Goal: Information Seeking & Learning: Learn about a topic

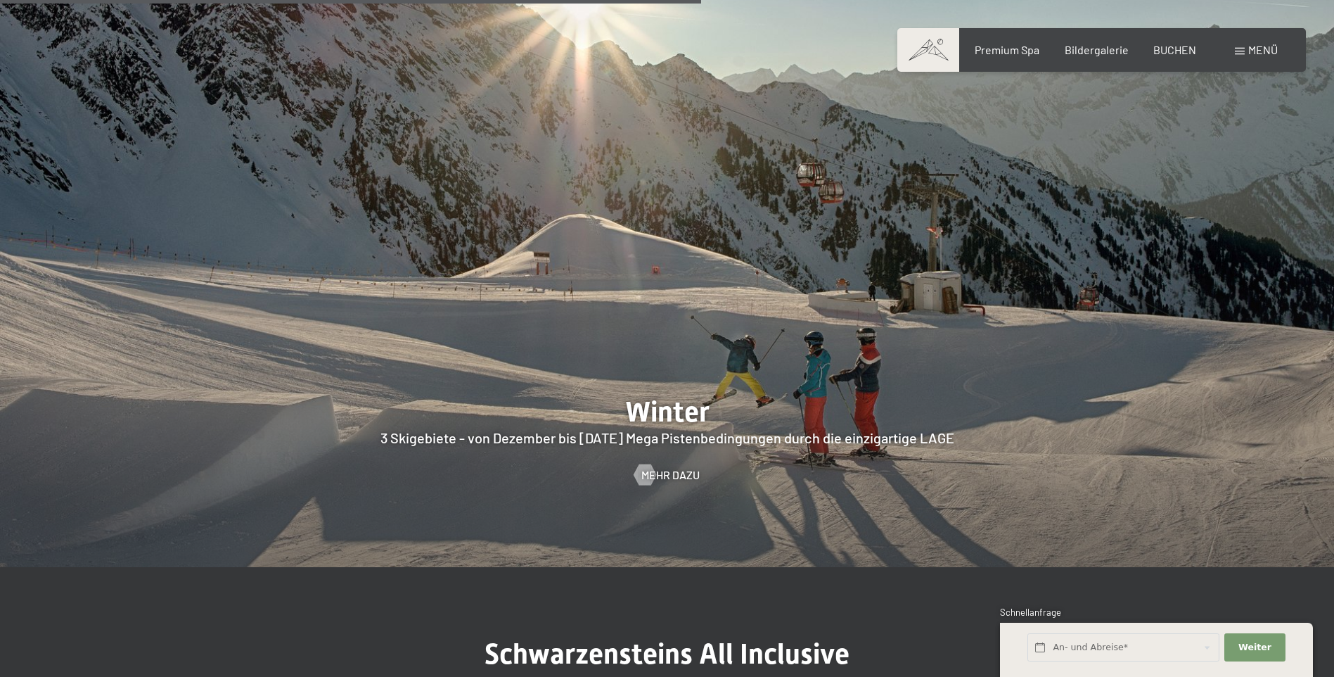
scroll to position [3657, 0]
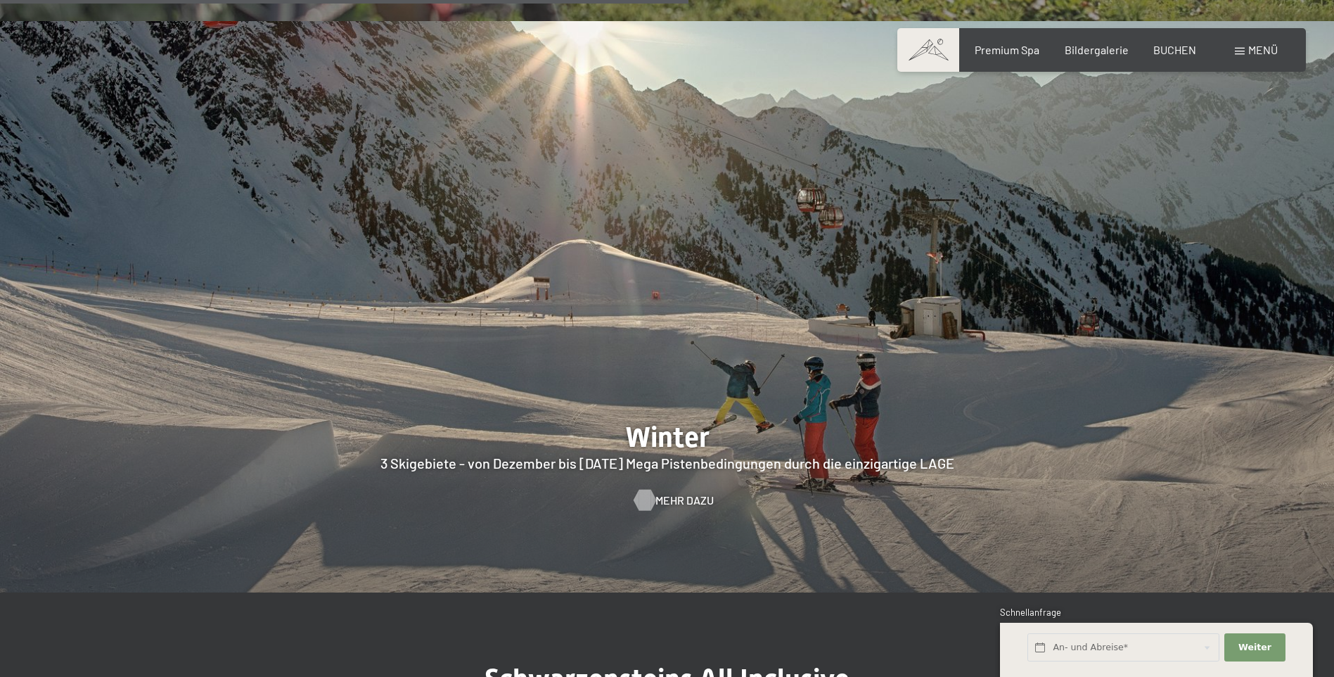
click at [676, 492] on span "Mehr dazu" at bounding box center [685, 499] width 58 height 15
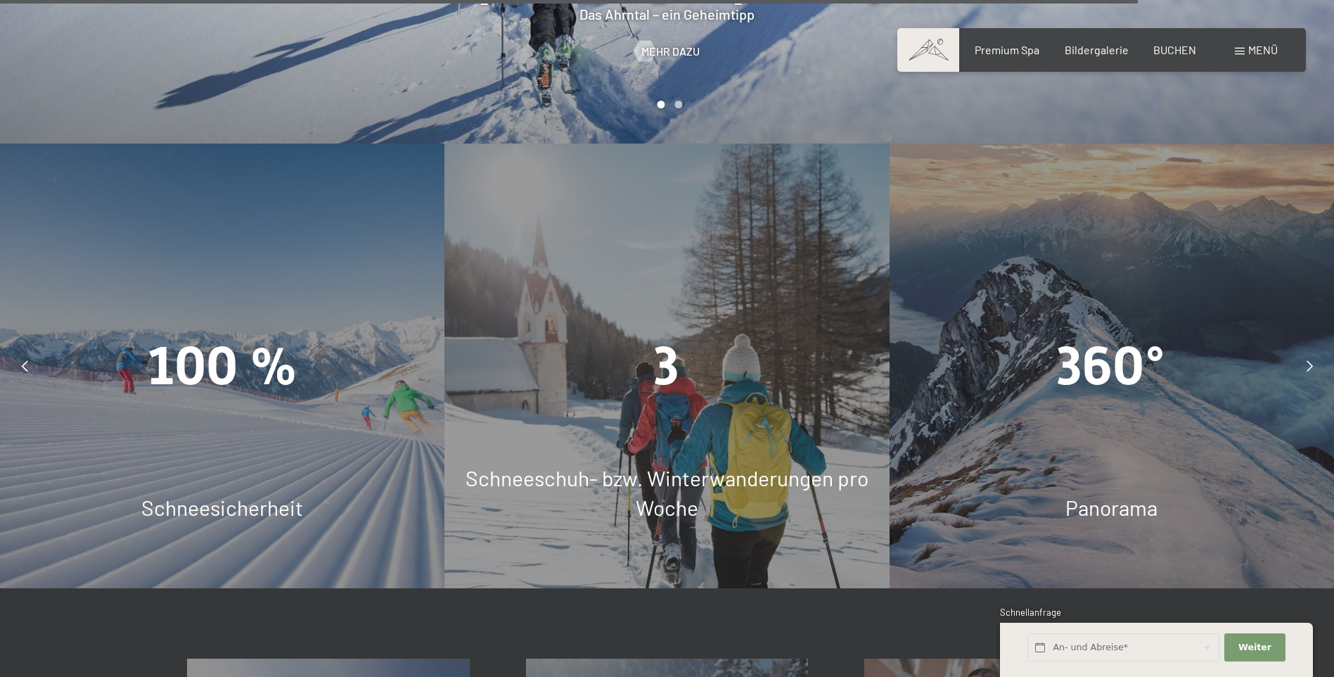
scroll to position [4431, 0]
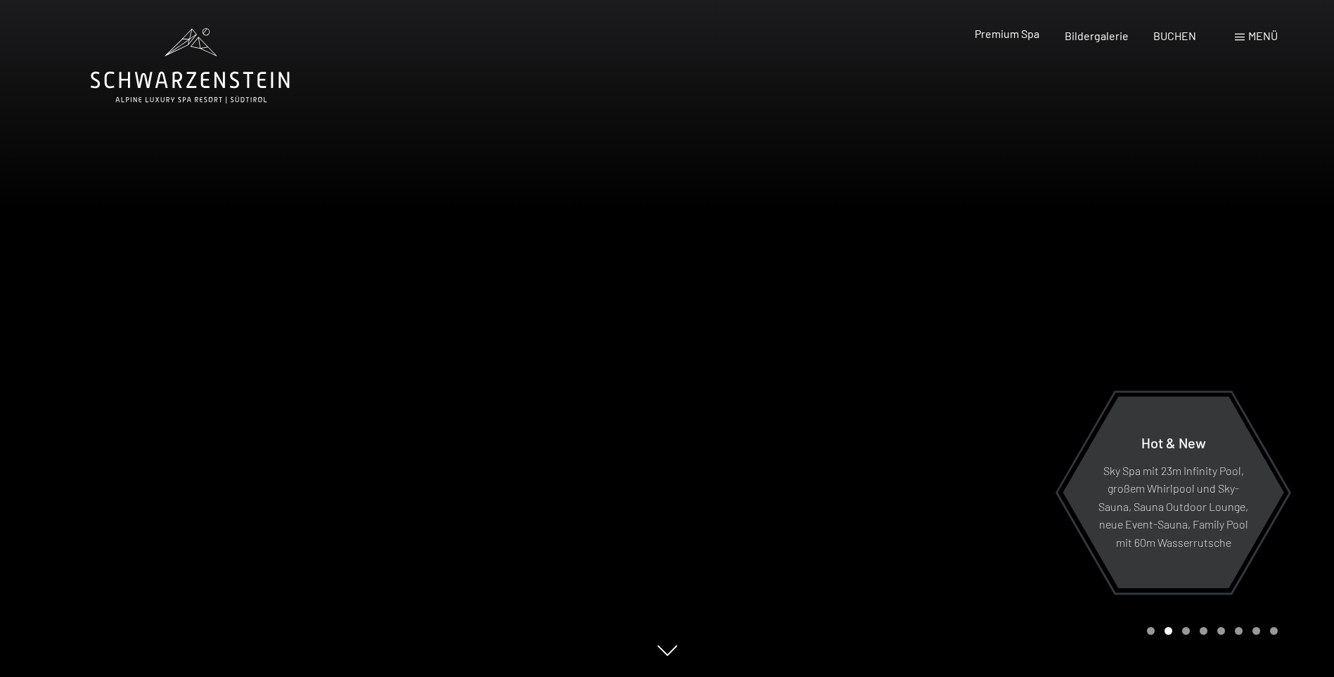
click at [1033, 38] on span "Premium Spa" at bounding box center [1007, 33] width 65 height 13
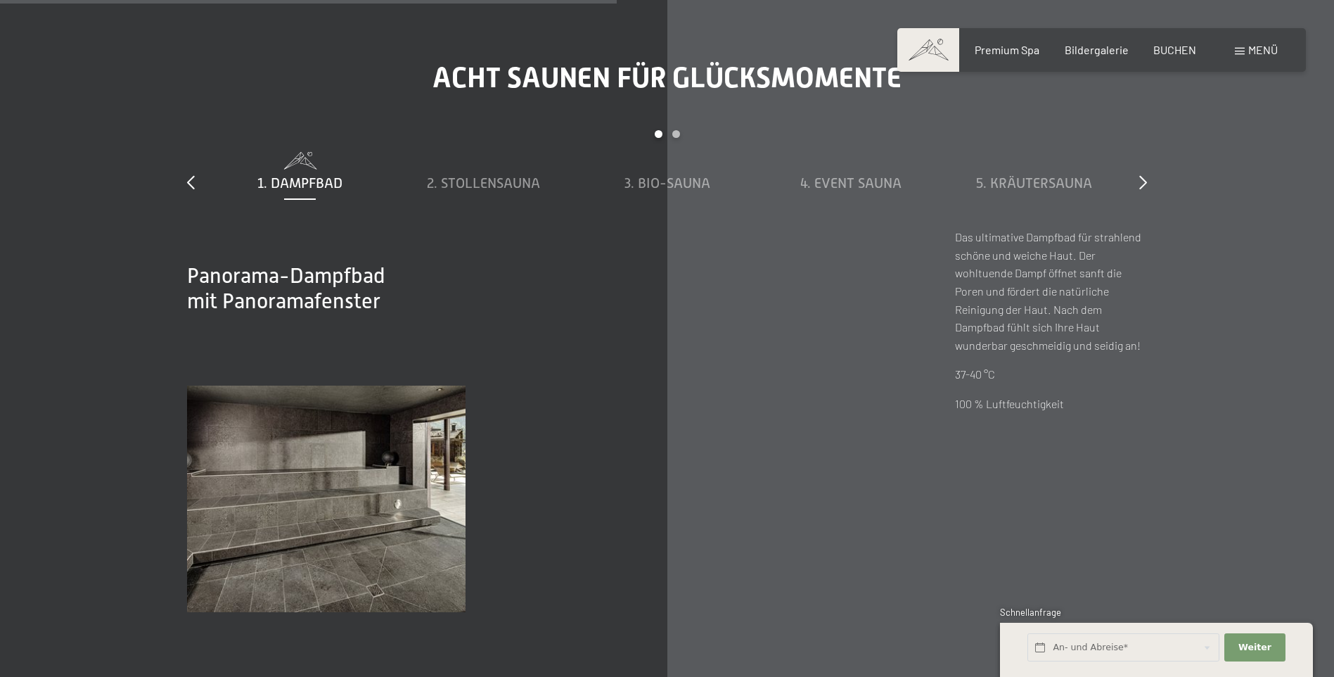
scroll to position [4924, 0]
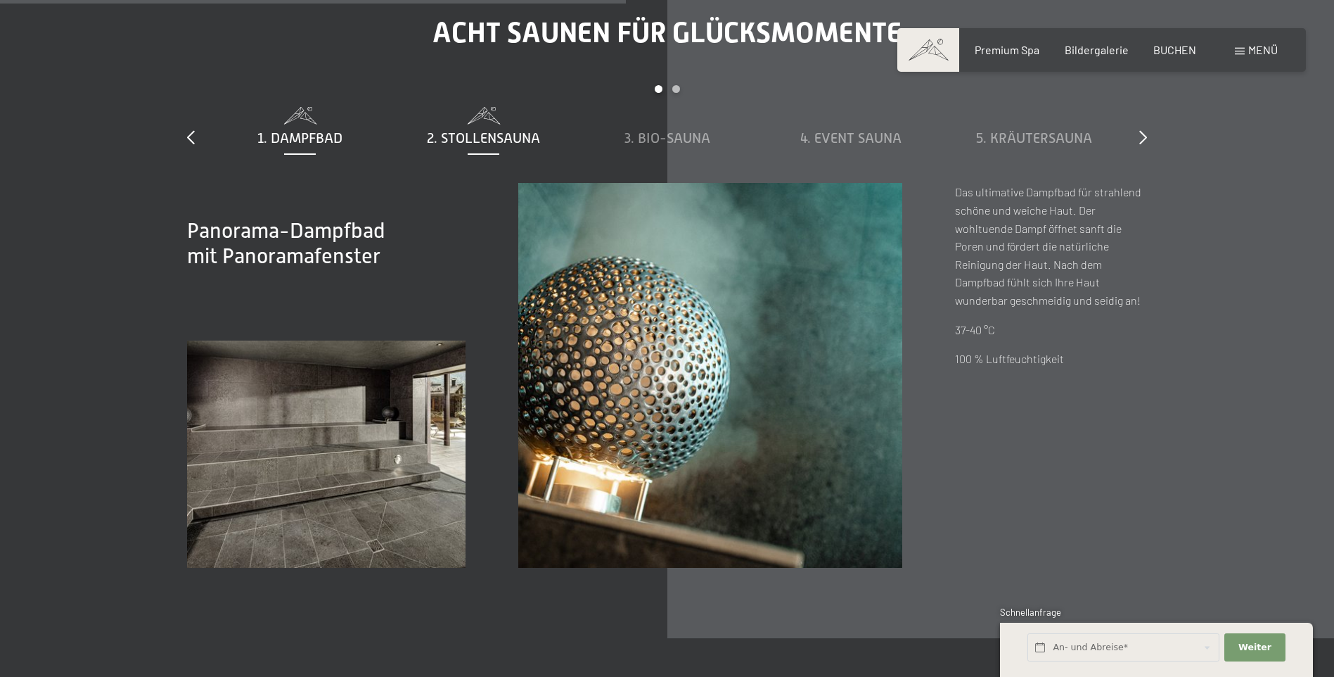
click at [523, 141] on span "2. Stollensauna" at bounding box center [483, 137] width 113 height 15
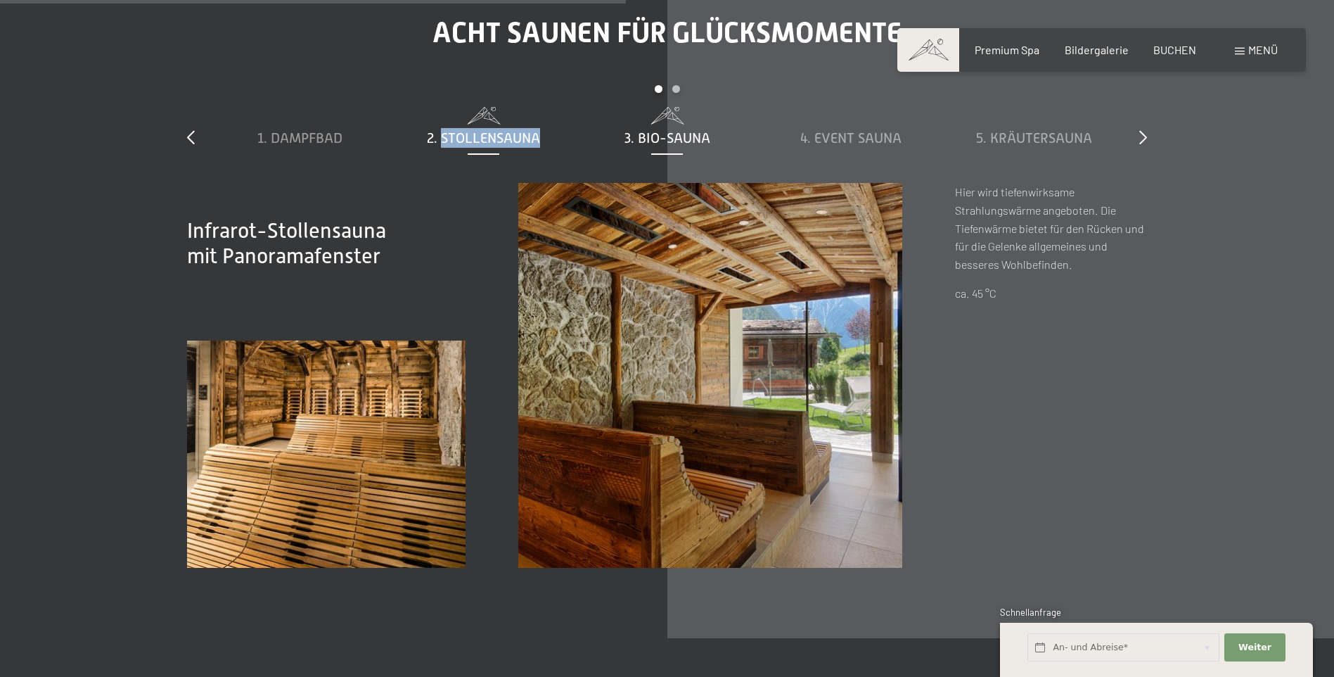
drag, startPoint x: 523, startPoint y: 141, endPoint x: 659, endPoint y: 136, distance: 135.9
click at [659, 136] on span "3. Bio-Sauna" at bounding box center [668, 137] width 86 height 15
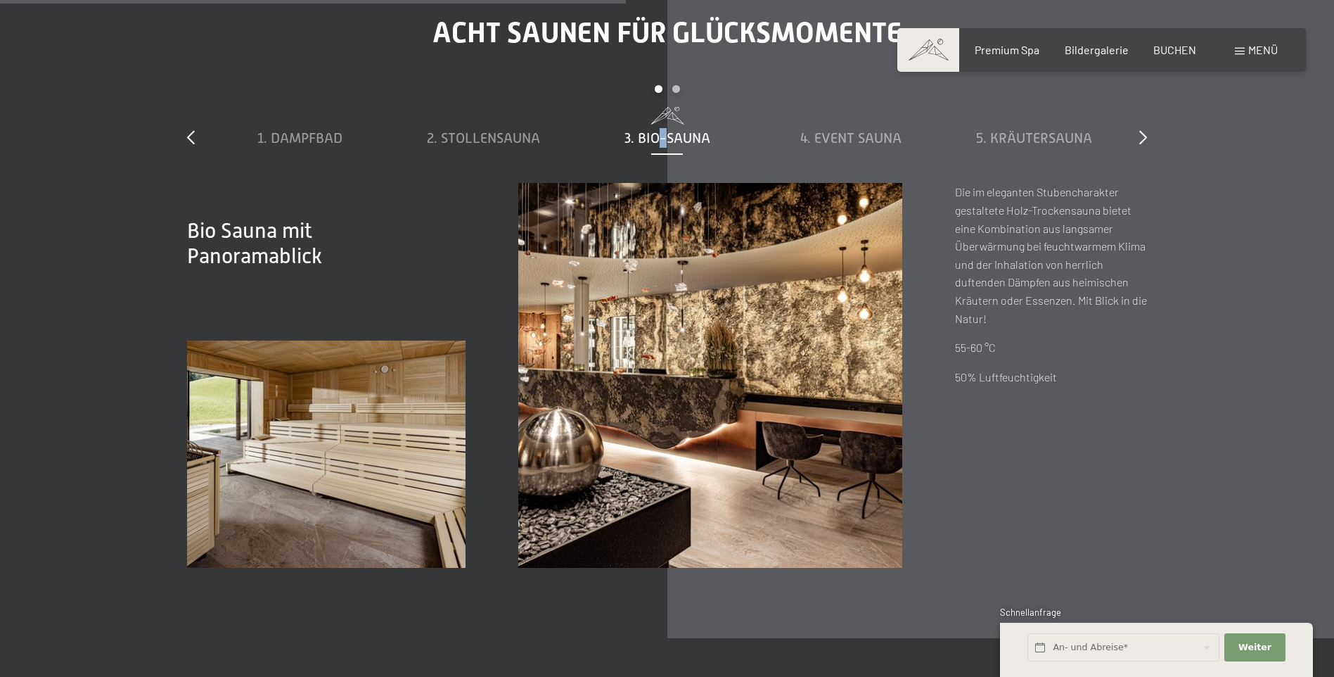
click at [659, 136] on span "3. Bio-Sauna" at bounding box center [668, 137] width 86 height 15
click at [836, 136] on span "4. Event Sauna" at bounding box center [850, 137] width 101 height 15
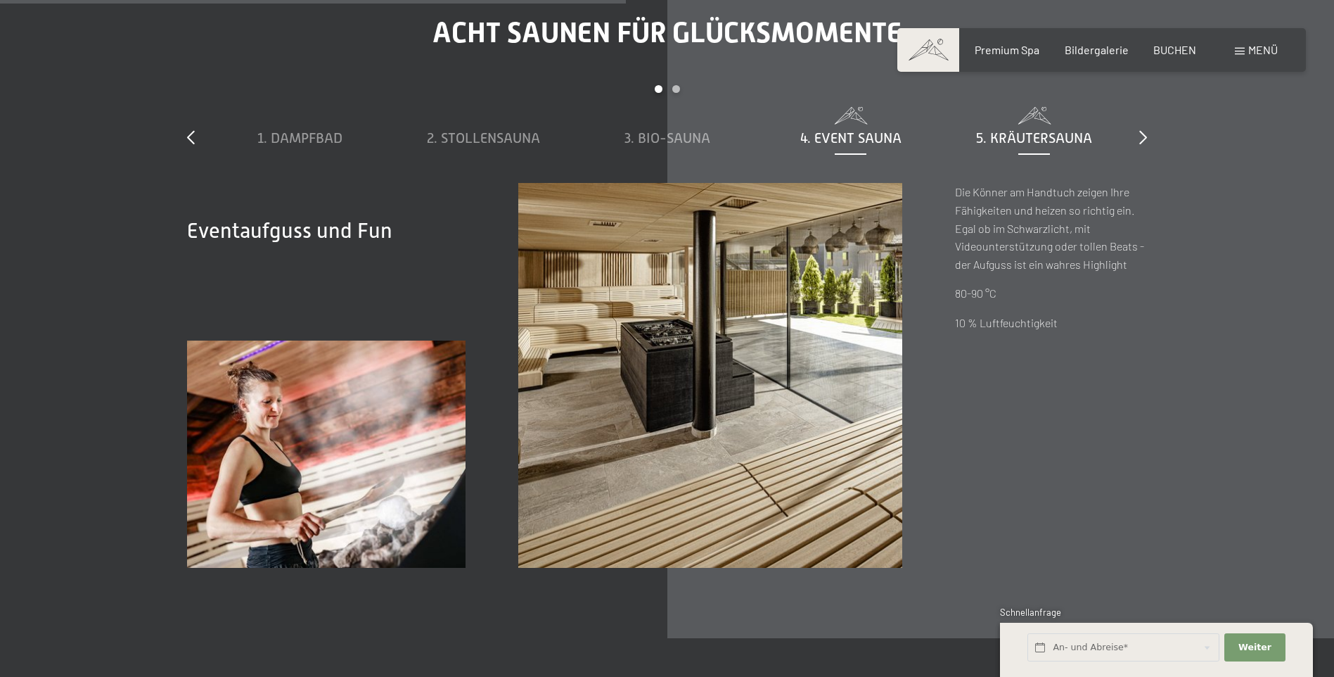
click at [1022, 136] on span "5. Kräutersauna" at bounding box center [1034, 137] width 116 height 15
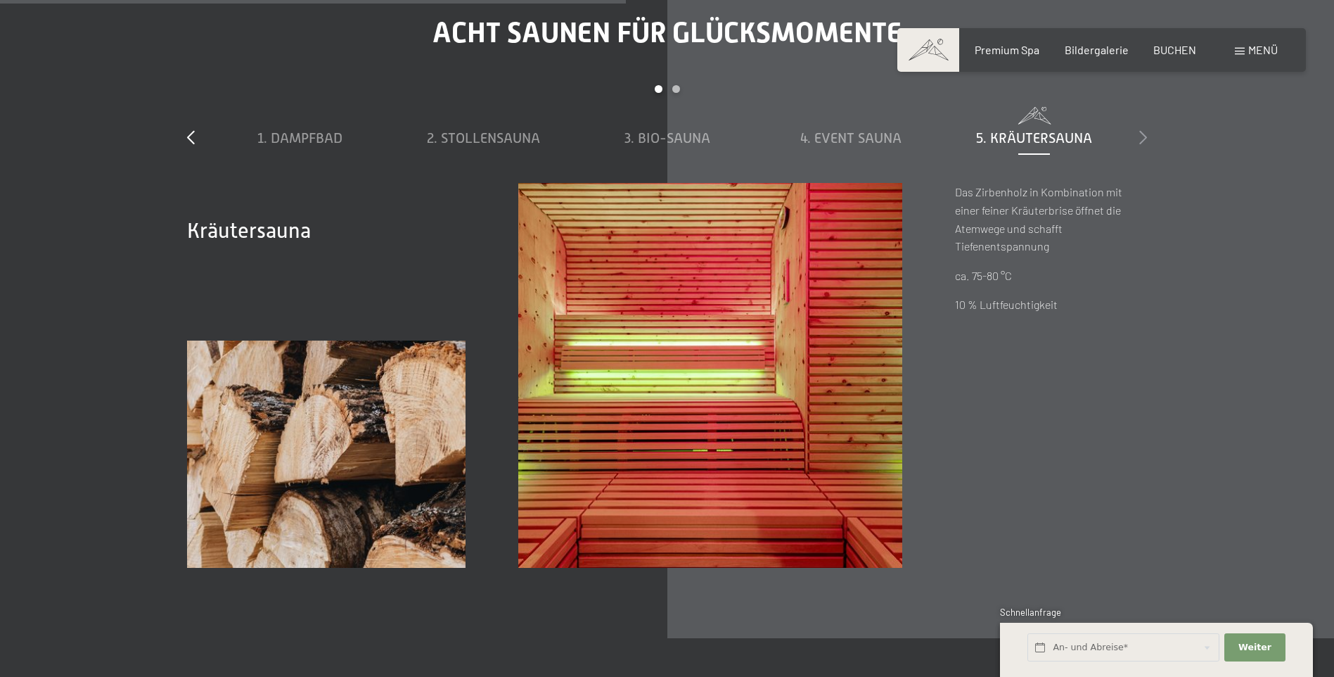
click at [1142, 137] on icon at bounding box center [1143, 137] width 8 height 14
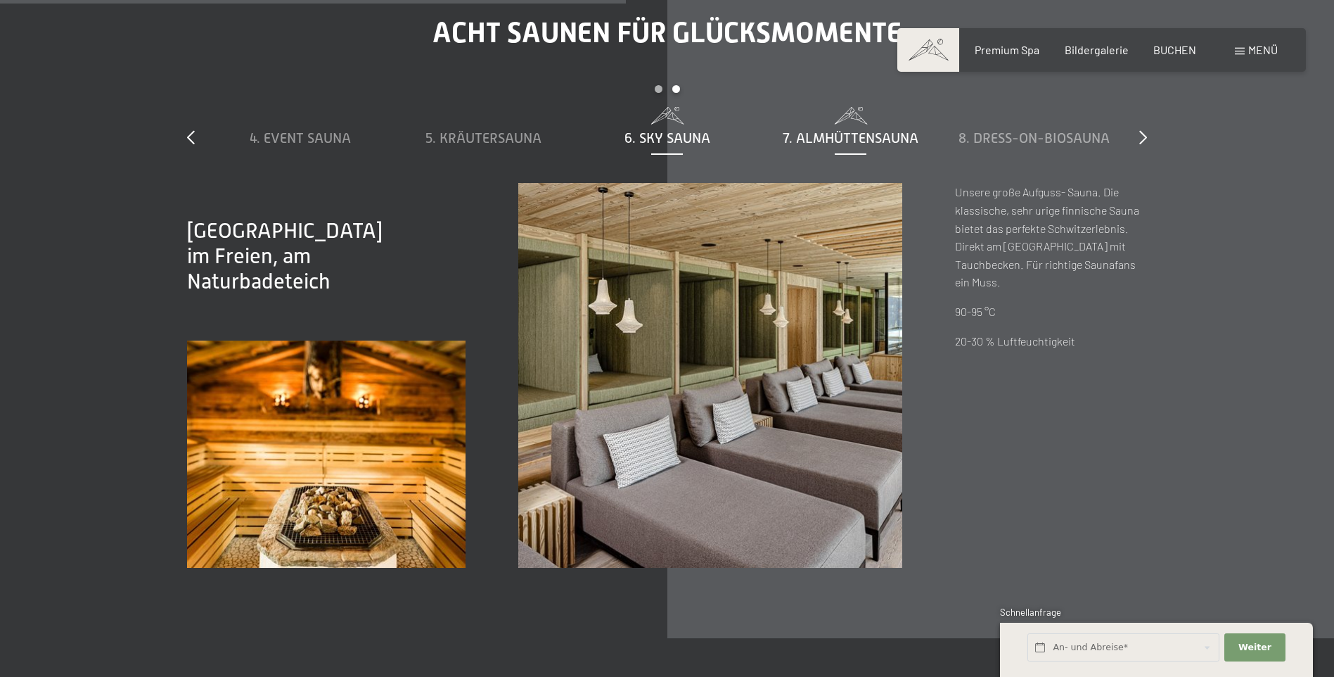
click at [653, 135] on span "6. Sky Sauna" at bounding box center [668, 137] width 86 height 15
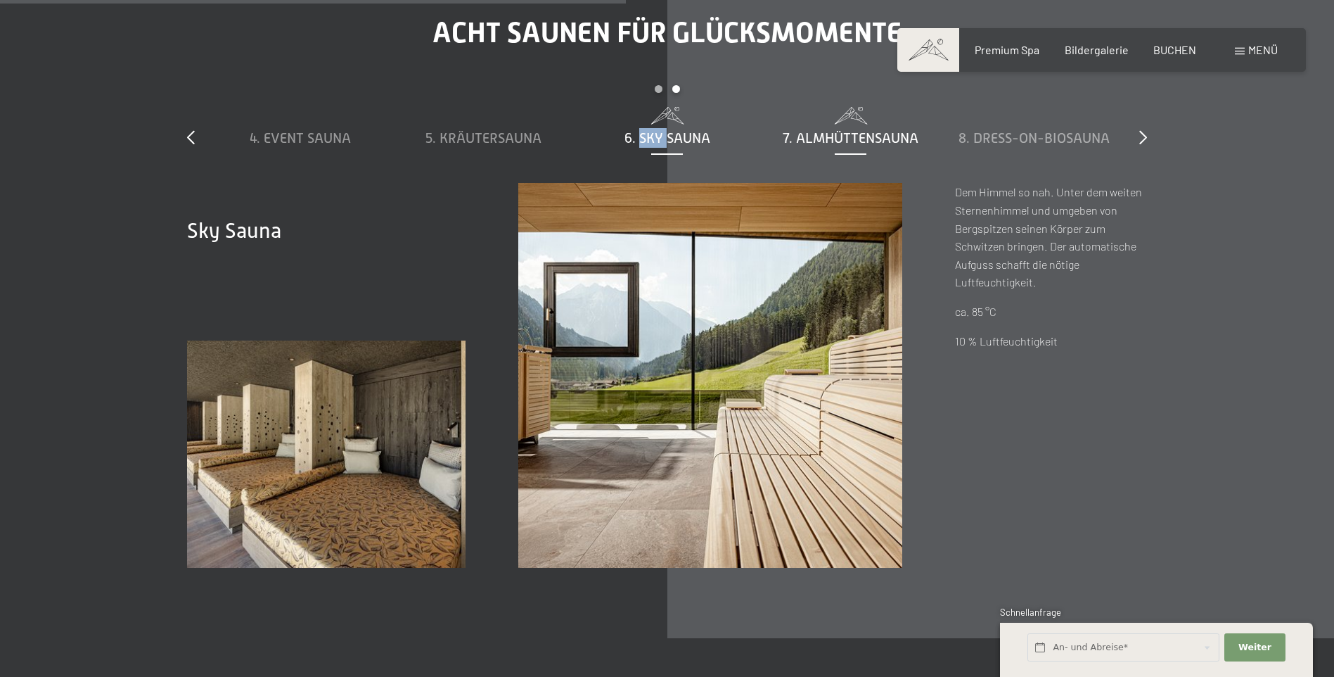
click at [838, 133] on span "7. Almhüttensauna" at bounding box center [851, 137] width 136 height 15
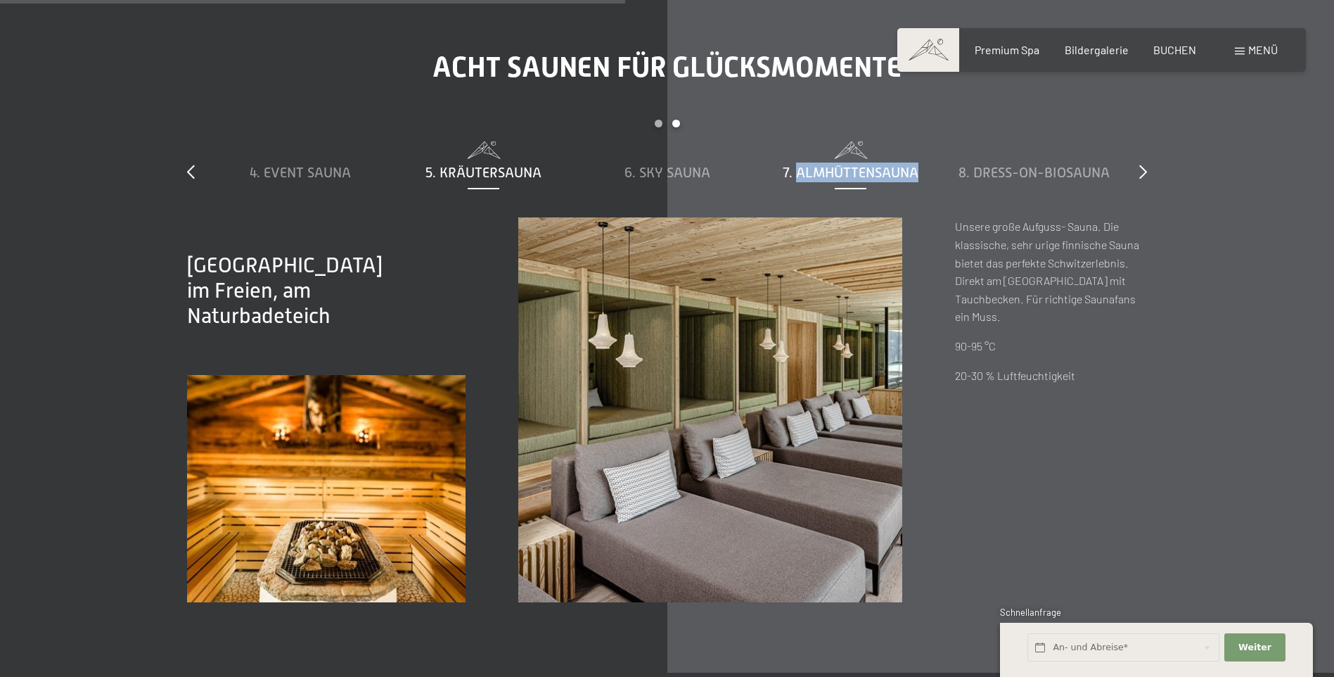
scroll to position [4853, 0]
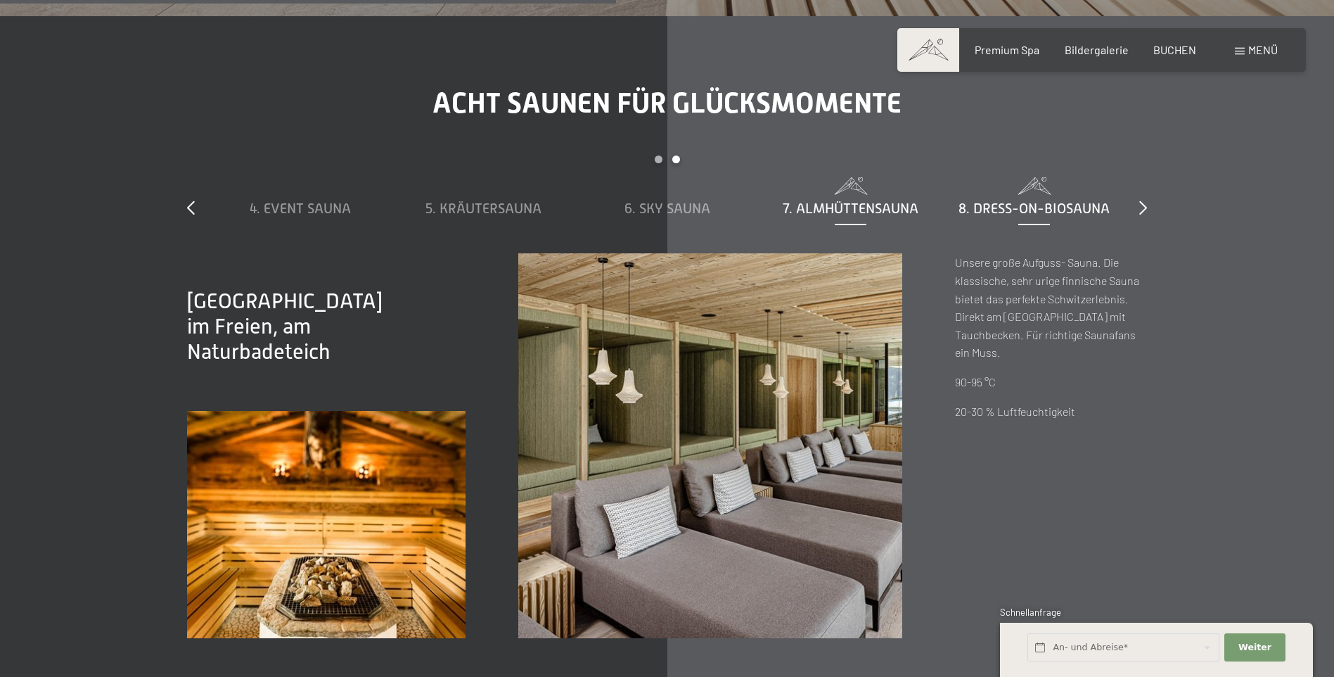
click at [1026, 213] on span "8. Dress-on-Biosauna" at bounding box center [1034, 207] width 151 height 15
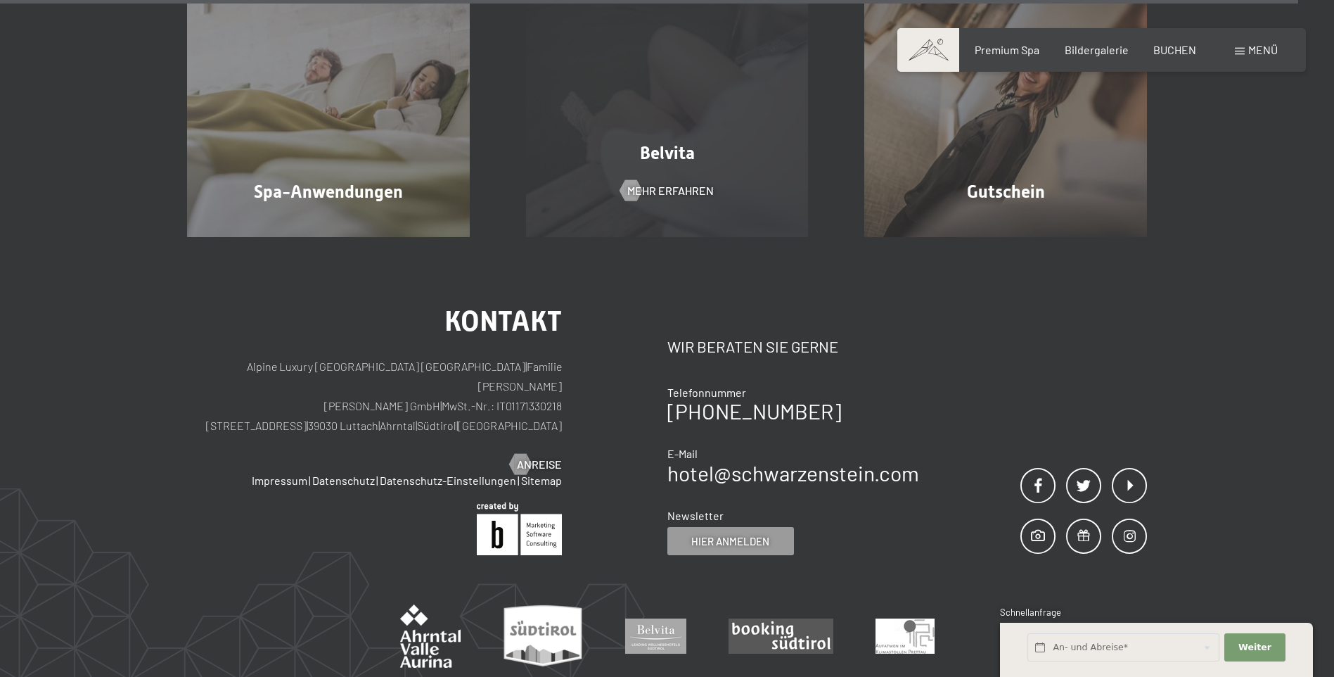
scroll to position [8862, 0]
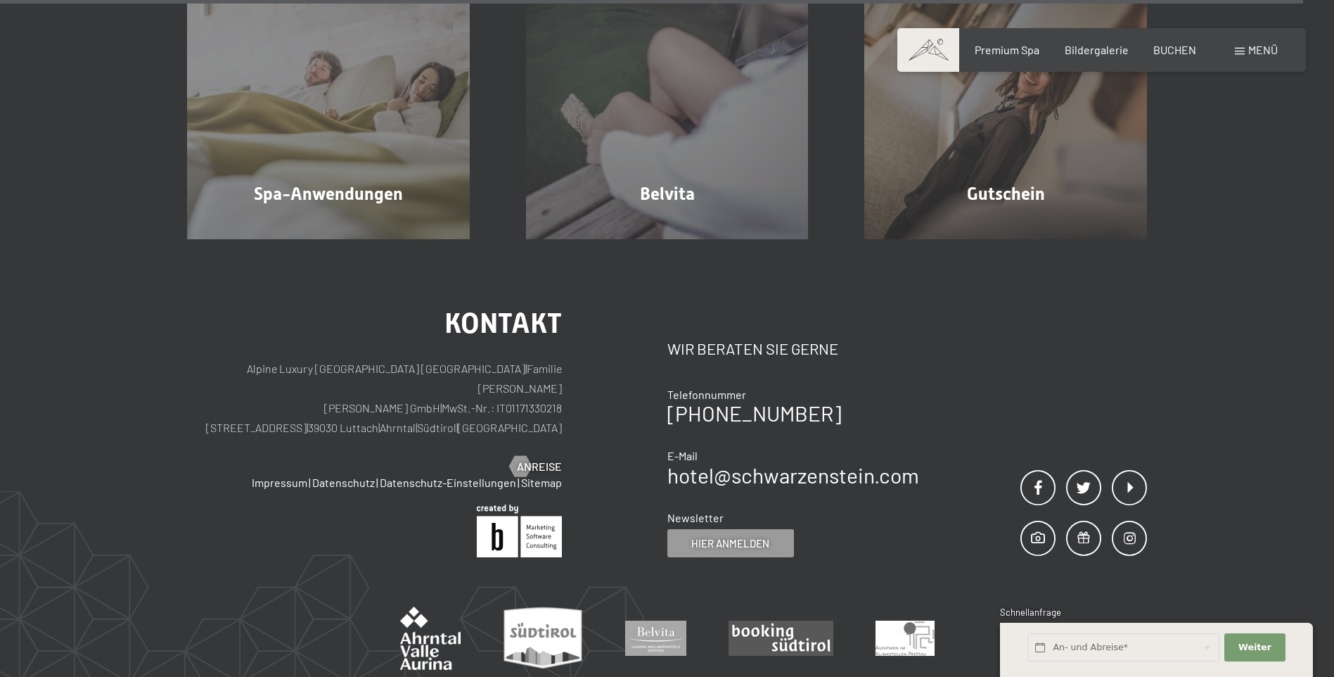
click at [1253, 49] on span "Menü" at bounding box center [1263, 49] width 30 height 13
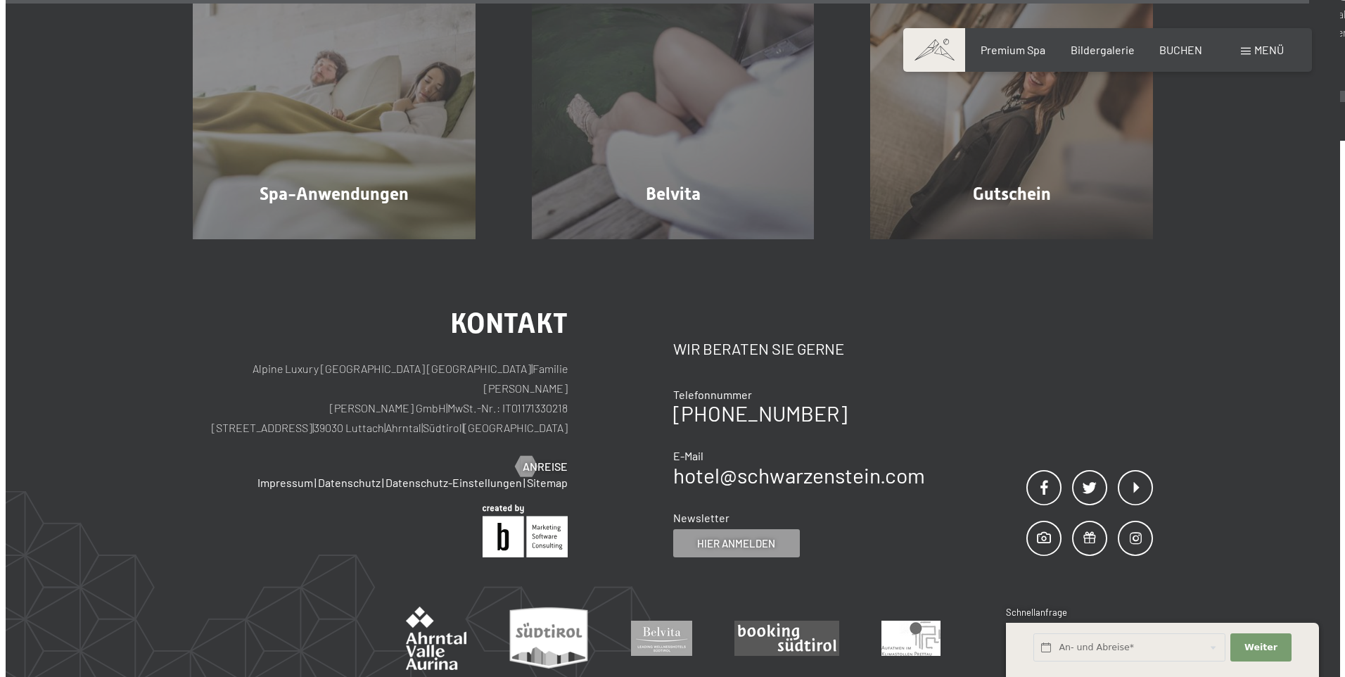
scroll to position [8886, 0]
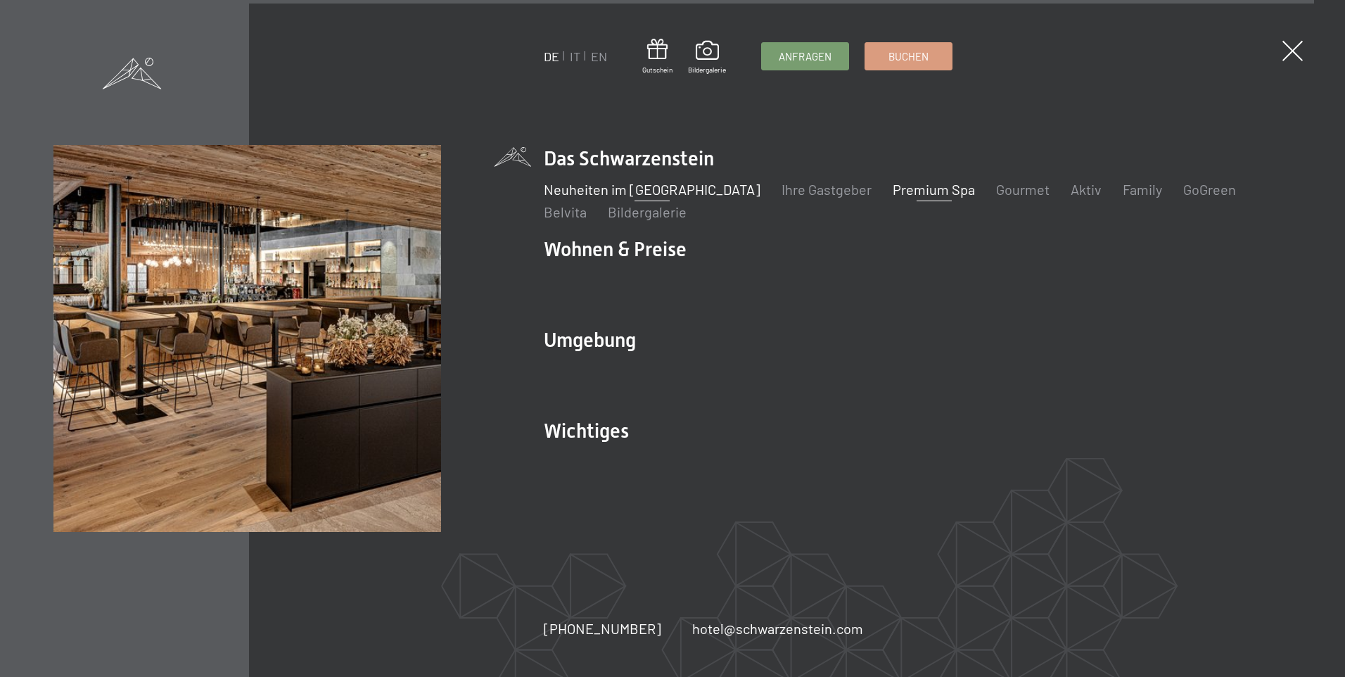
click at [683, 184] on link "Neuheiten im [GEOGRAPHIC_DATA]" at bounding box center [652, 189] width 217 height 17
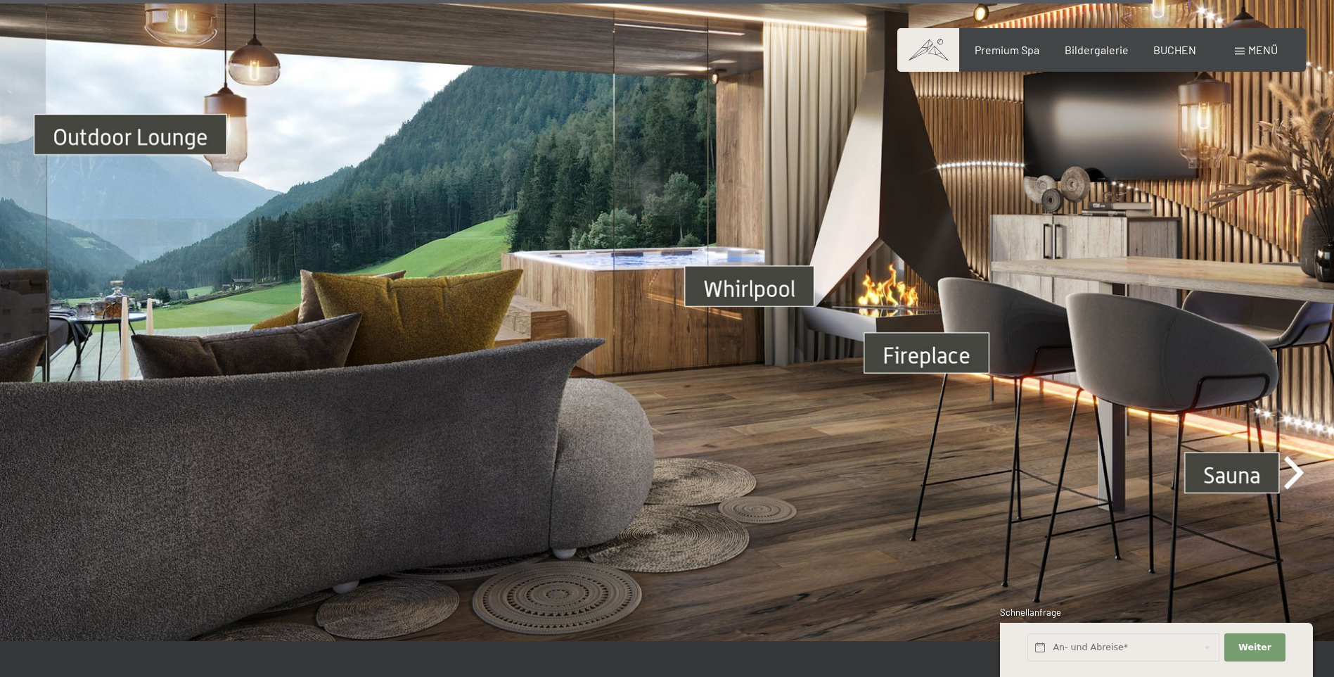
scroll to position [5135, 0]
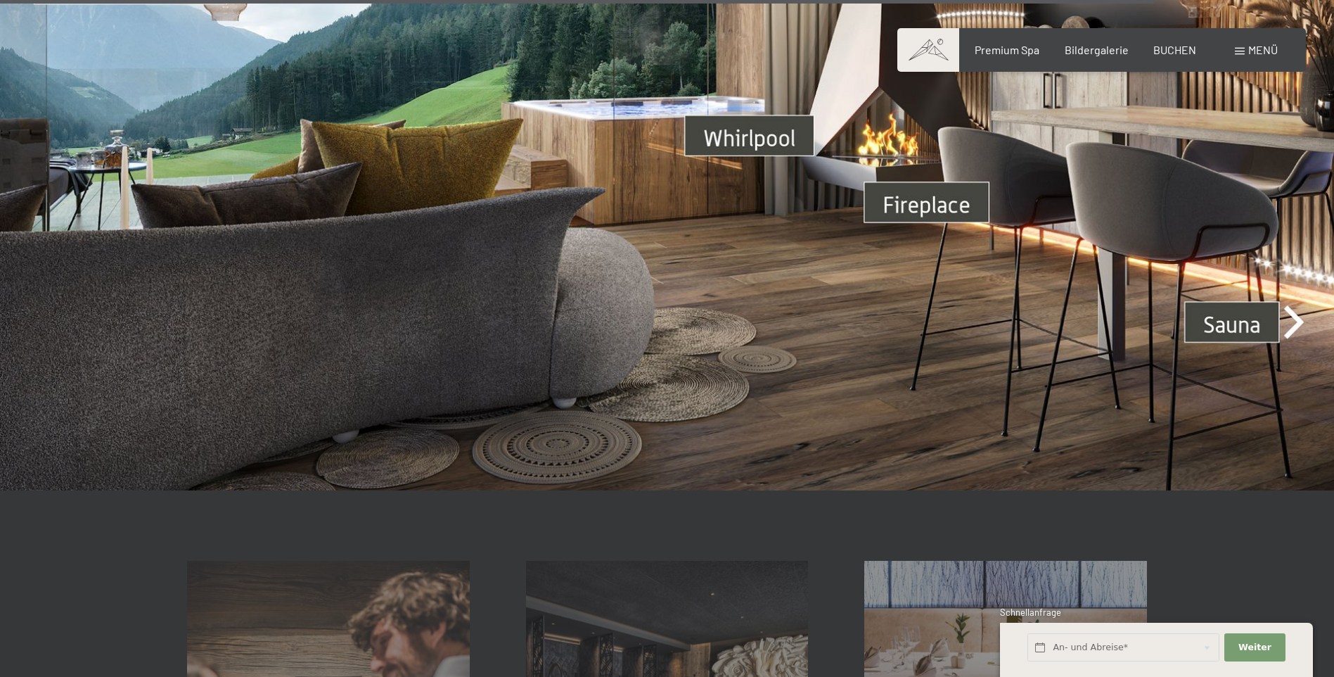
click at [1254, 303] on img at bounding box center [667, 115] width 1334 height 750
click at [1296, 305] on img at bounding box center [667, 115] width 1334 height 750
click at [1272, 306] on img at bounding box center [667, 115] width 1334 height 750
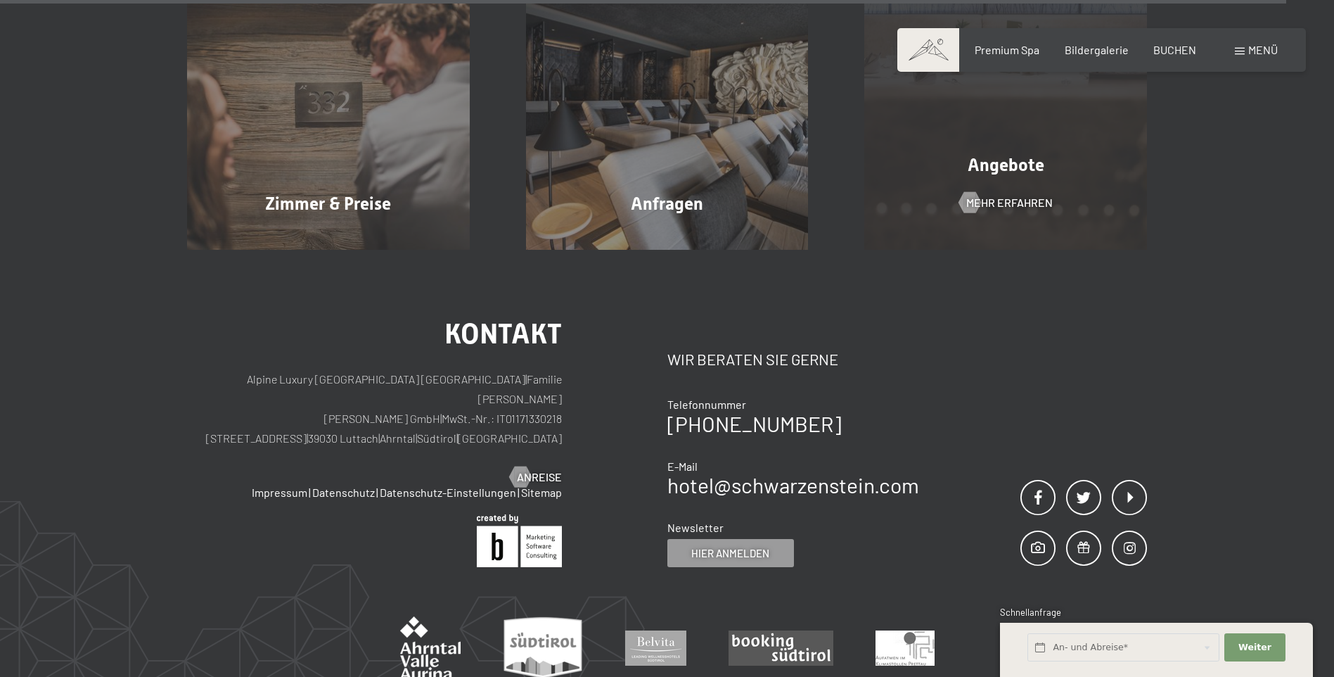
scroll to position [5724, 0]
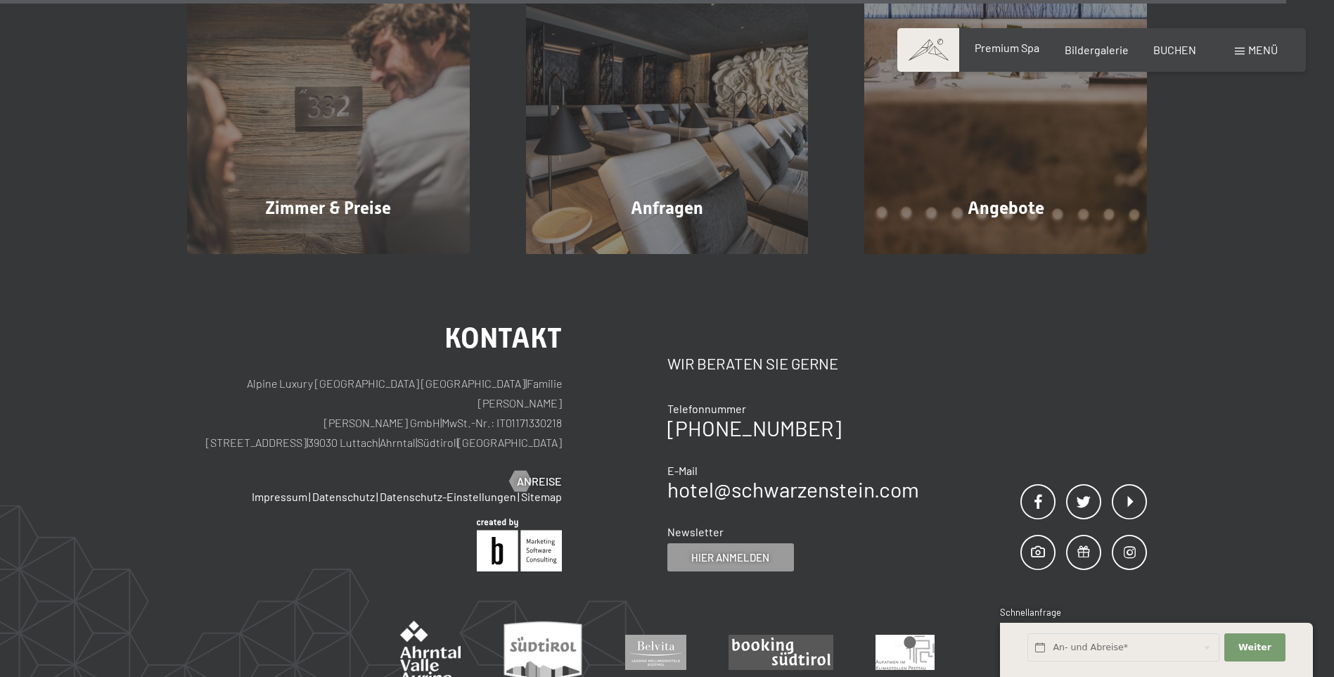
click at [1028, 54] on div "Premium Spa" at bounding box center [1007, 47] width 65 height 15
drag, startPoint x: 1028, startPoint y: 54, endPoint x: 984, endPoint y: 46, distance: 44.3
click at [984, 46] on span "Premium Spa" at bounding box center [1007, 47] width 65 height 13
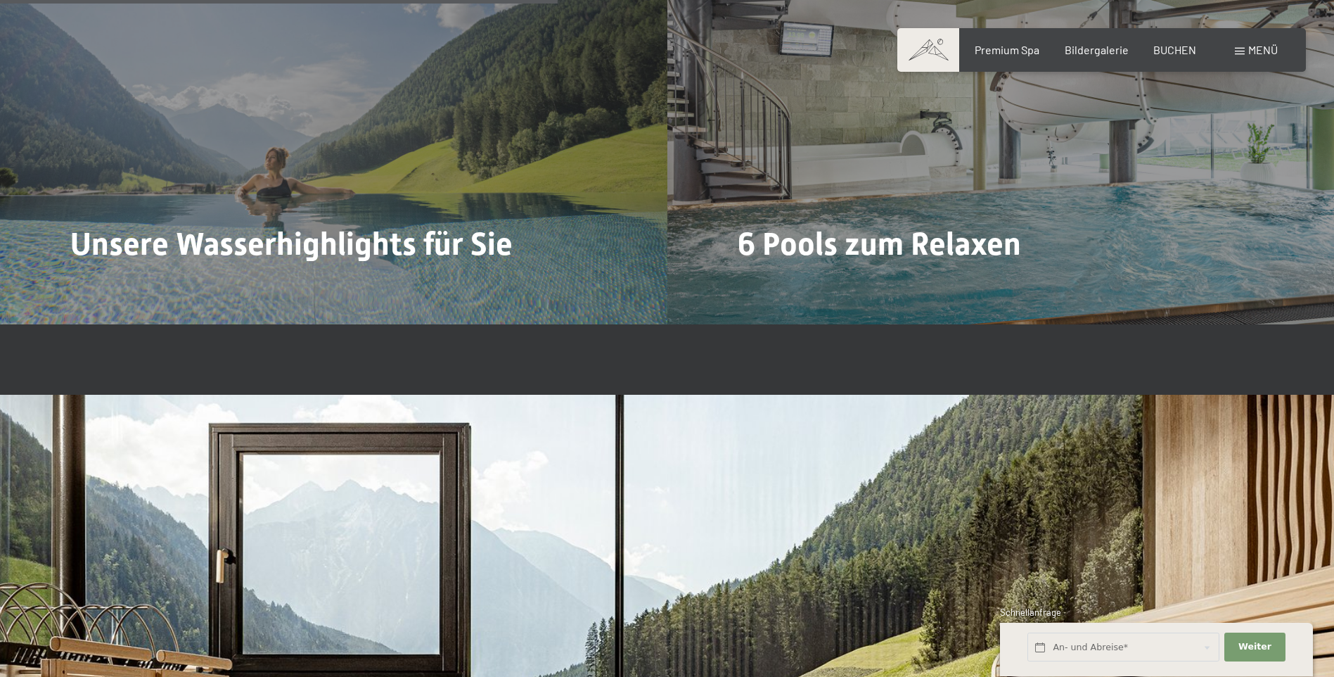
scroll to position [3587, 0]
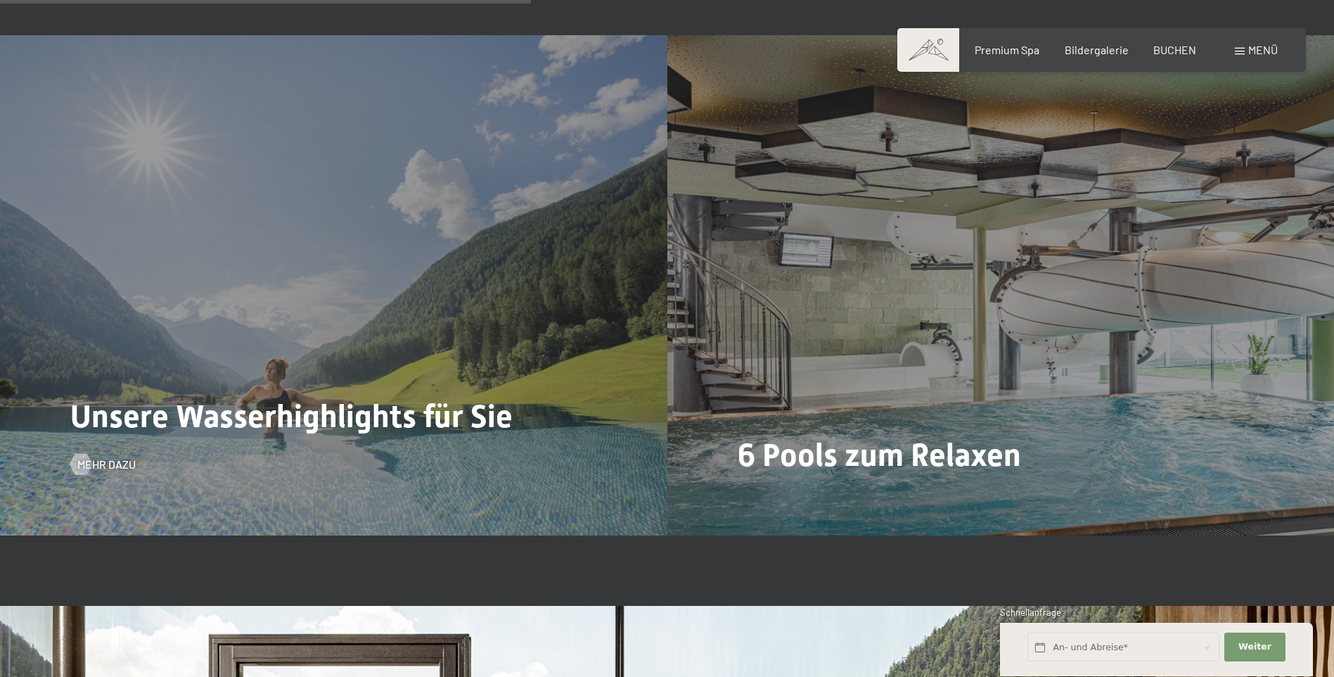
click at [437, 262] on div "Unsere Wasserhighlights für Sie Mehr dazu" at bounding box center [333, 285] width 667 height 500
click at [108, 465] on span "Mehr dazu" at bounding box center [120, 463] width 58 height 15
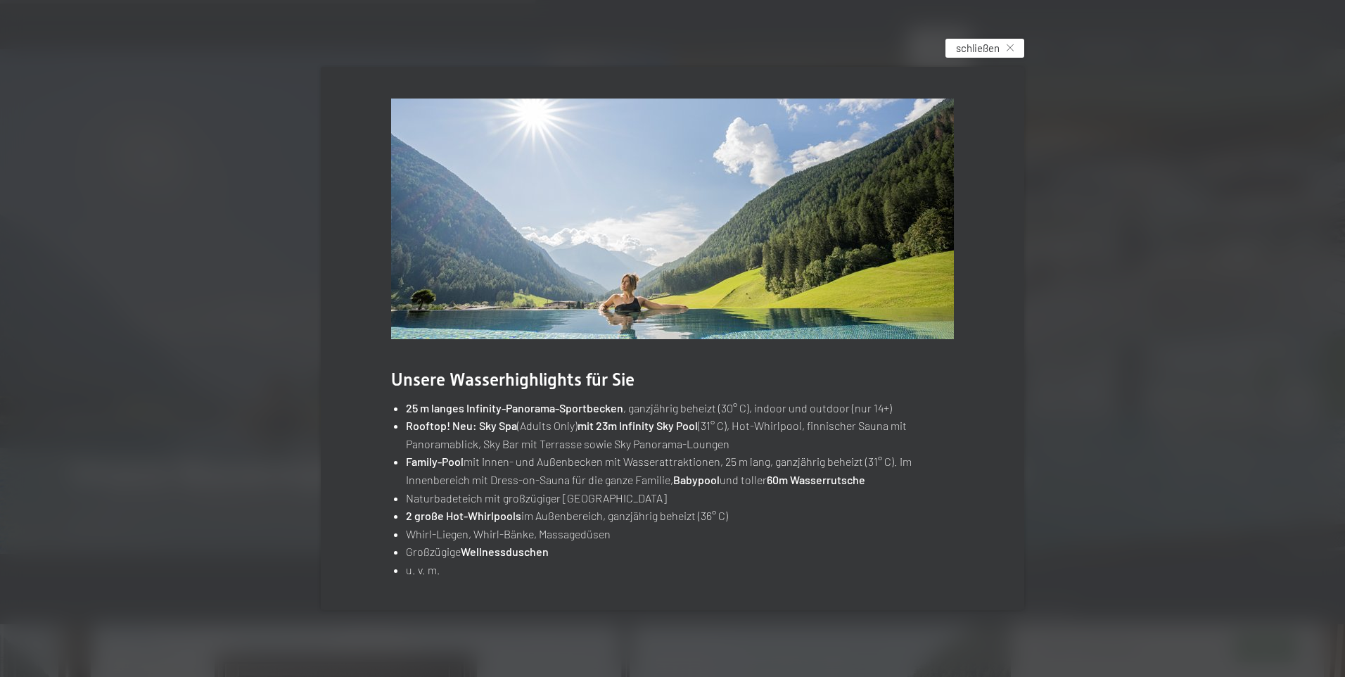
click at [1014, 45] on div "schließen" at bounding box center [984, 48] width 79 height 19
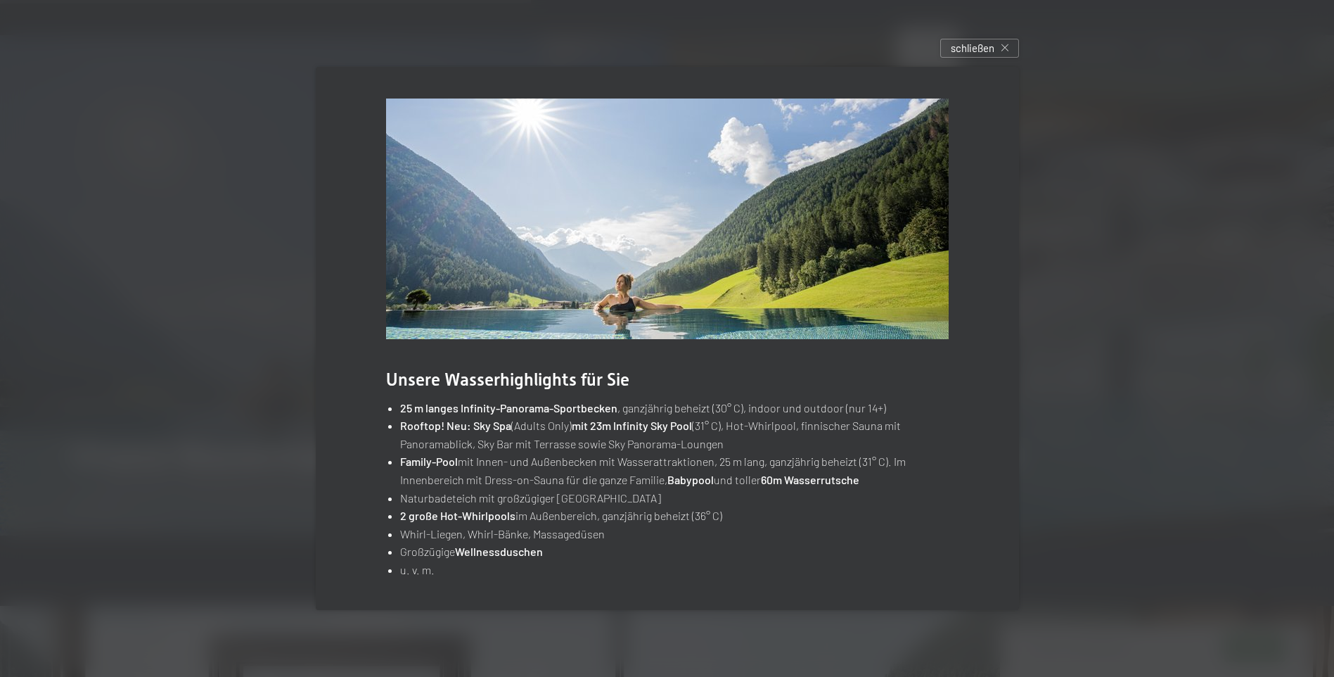
click at [1014, 45] on span "Premium Spa" at bounding box center [1007, 47] width 65 height 13
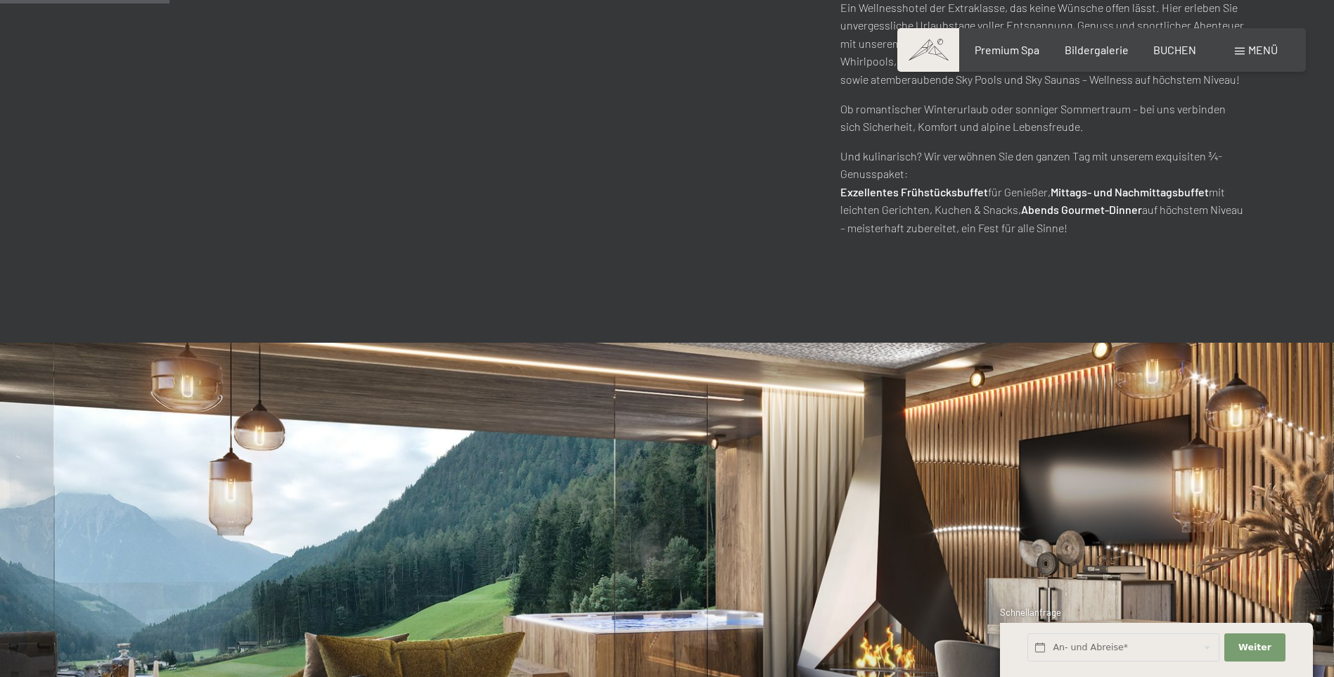
scroll to position [1055, 0]
